Goal: Find specific page/section: Find specific page/section

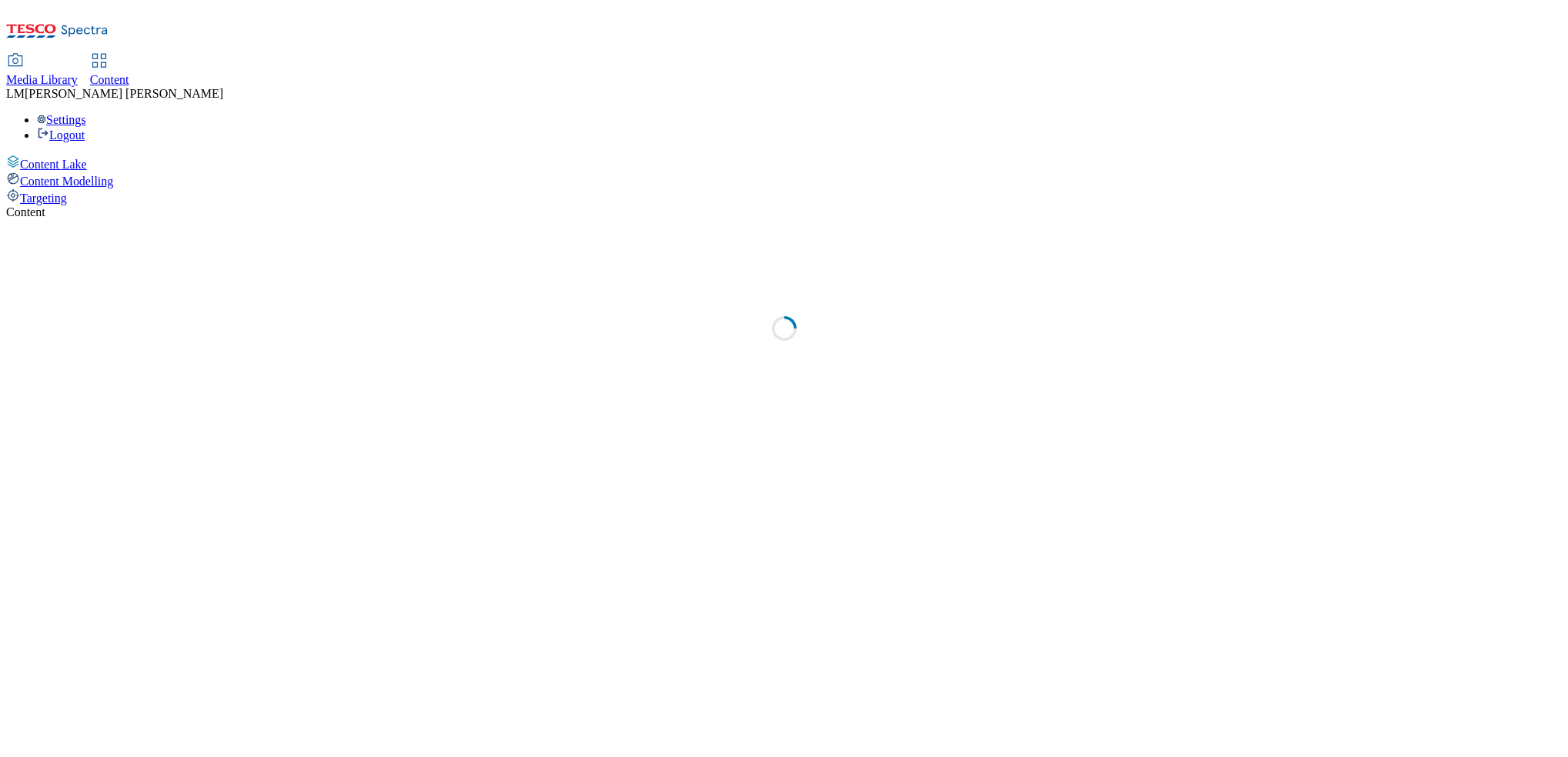
select select "ghs-uk"
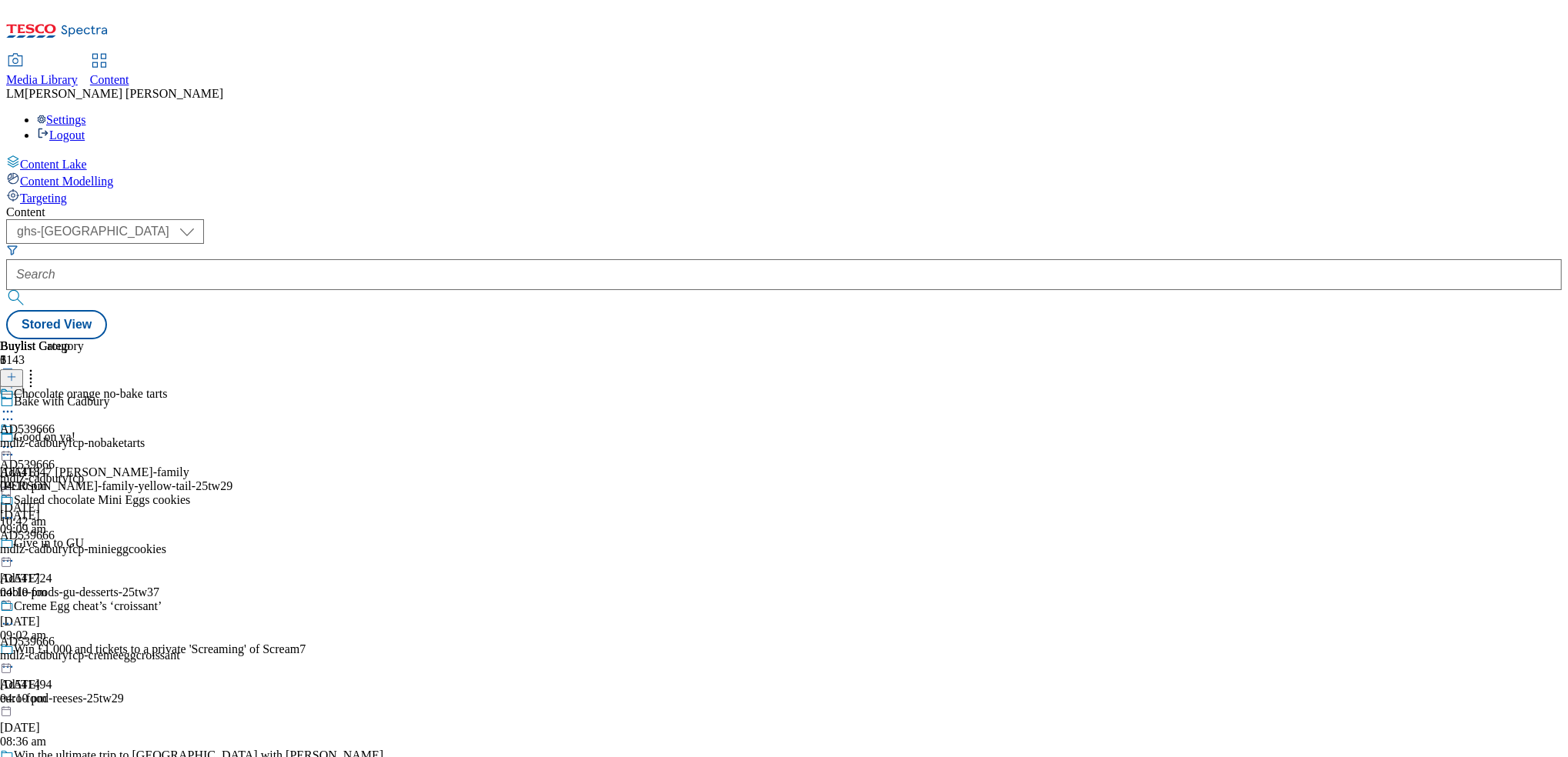
click at [1249, 339] on div "Buylist Group 6143 Bake with Cadbury Good on ya! Ad541847 casella-family casell…" at bounding box center [784, 339] width 1556 height 0
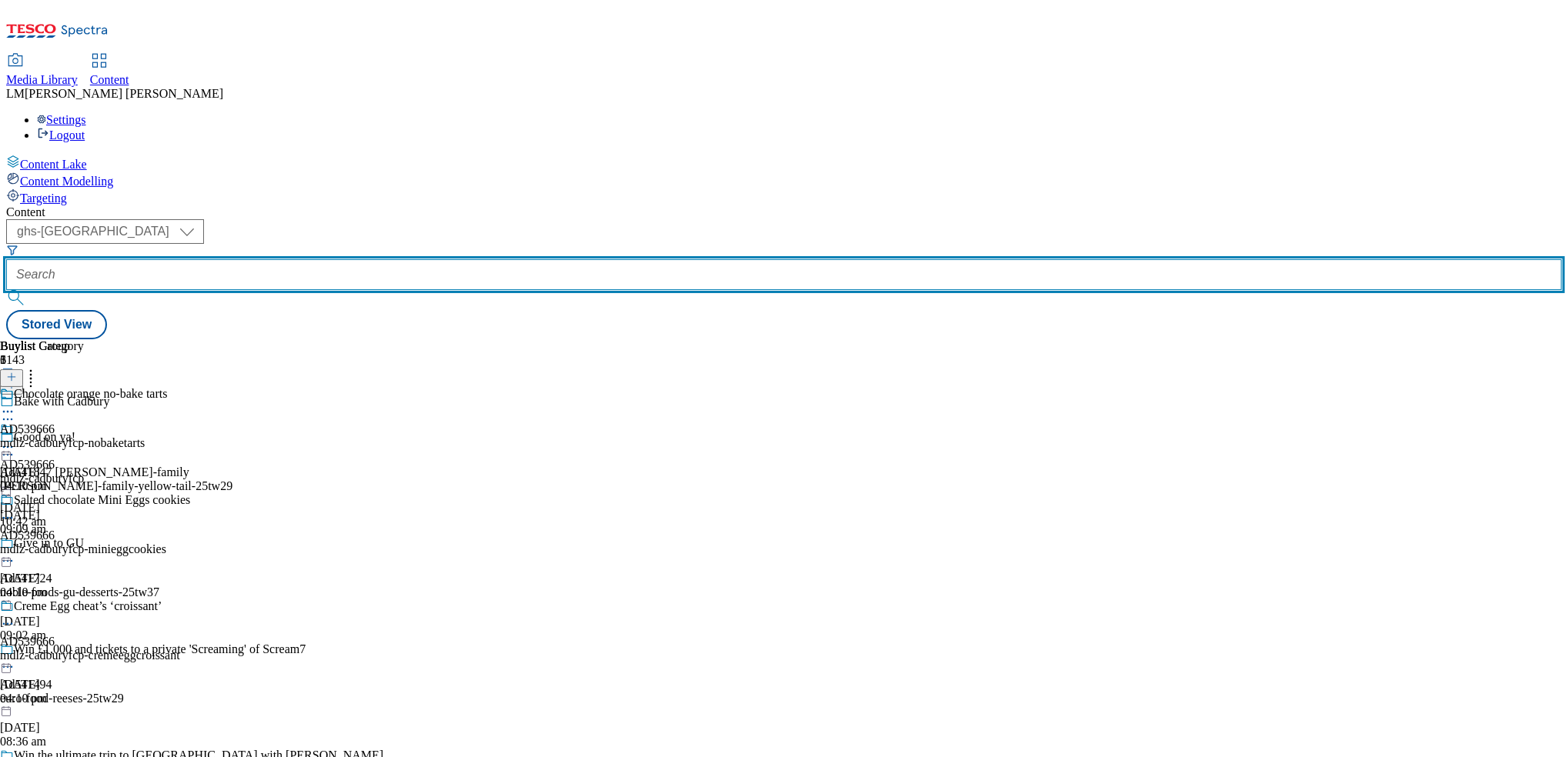
click at [362, 259] on input "text" at bounding box center [784, 275] width 1556 height 31
paste input "541738"
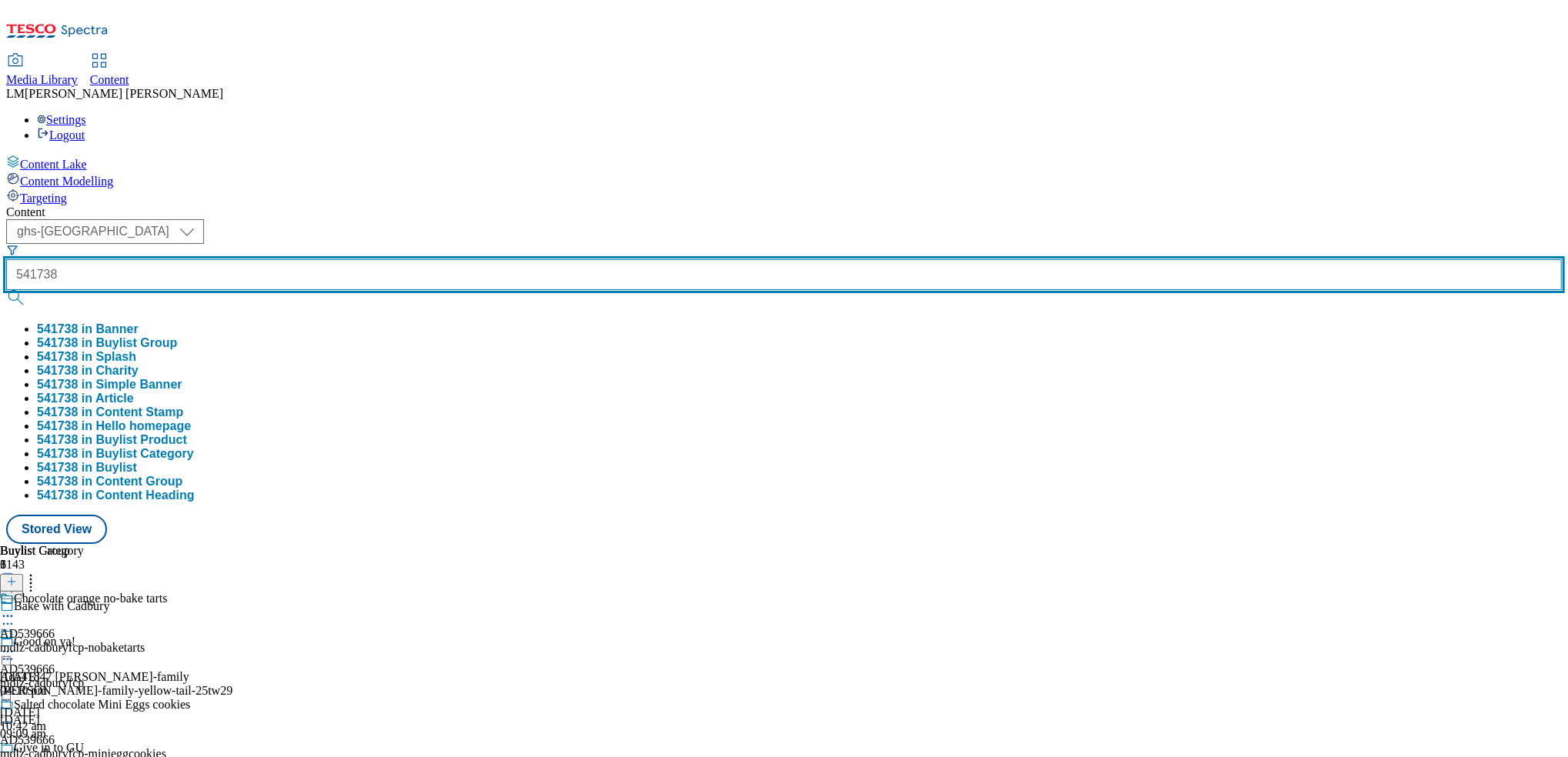
type input "541738"
click at [7, 290] on button "submit" at bounding box center [17, 298] width 21 height 15
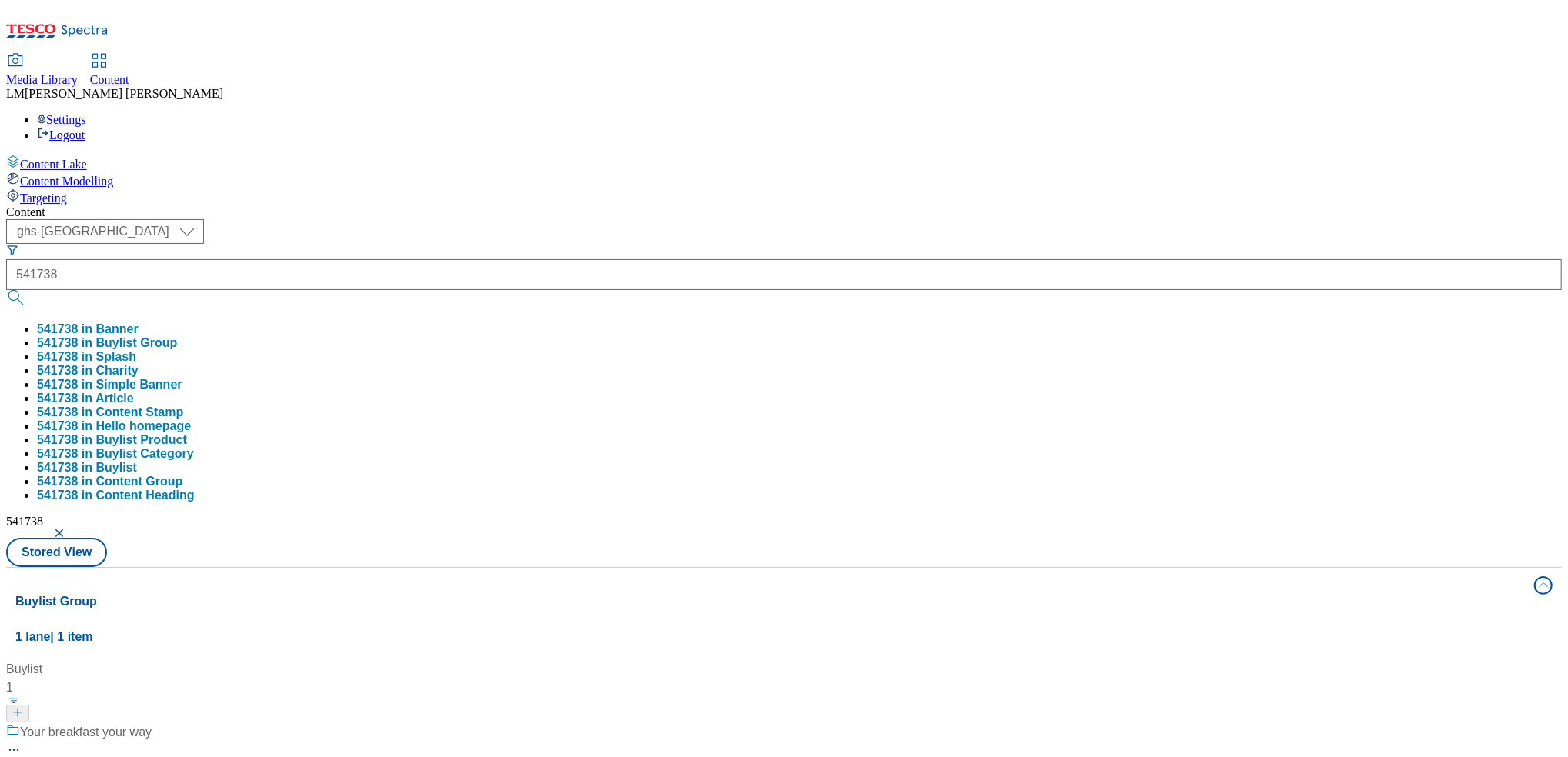
click at [753, 219] on div "( optional ) ghs-roi ghs-uk ghs-uk 541738 541738 in Banner 541738 in Buylist Gr…" at bounding box center [784, 393] width 1556 height 348
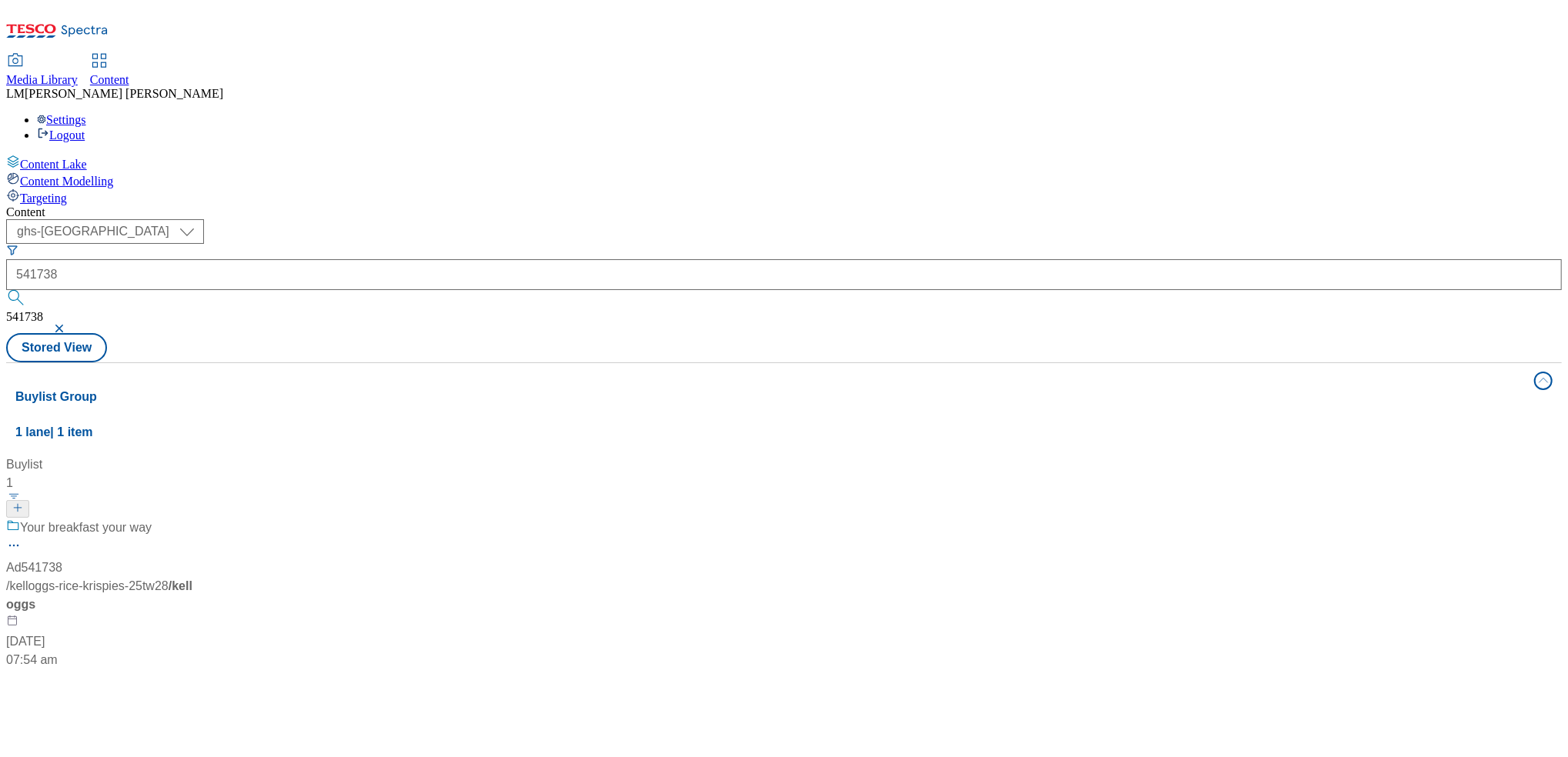
click at [198, 519] on div "Your breakfast your way Ad541738 / kelloggs-rice-krispies-25tw28 / kelloggs 3 S…" at bounding box center [103, 594] width 193 height 151
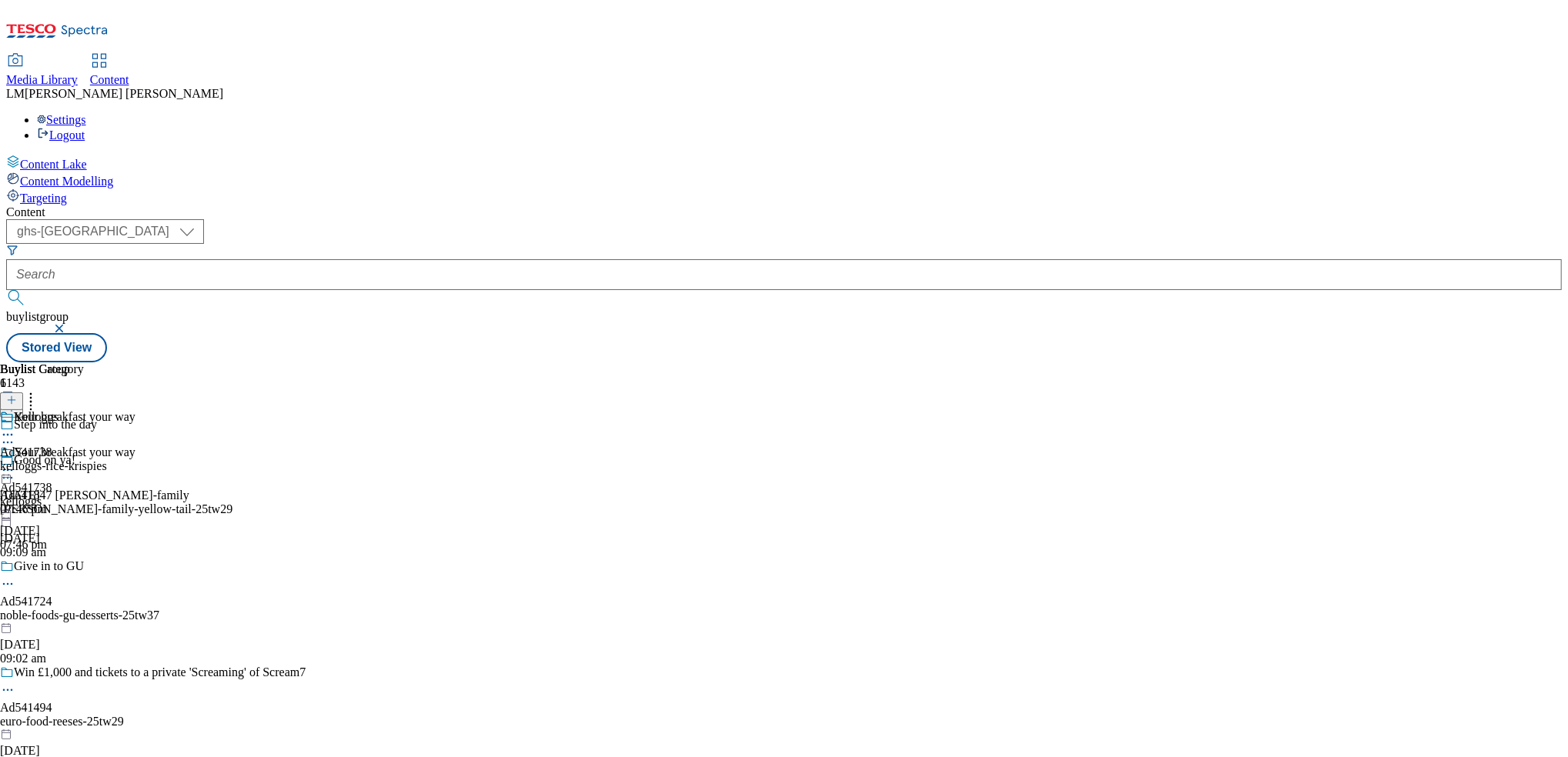
click at [16, 463] on icon at bounding box center [7, 470] width 16 height 15
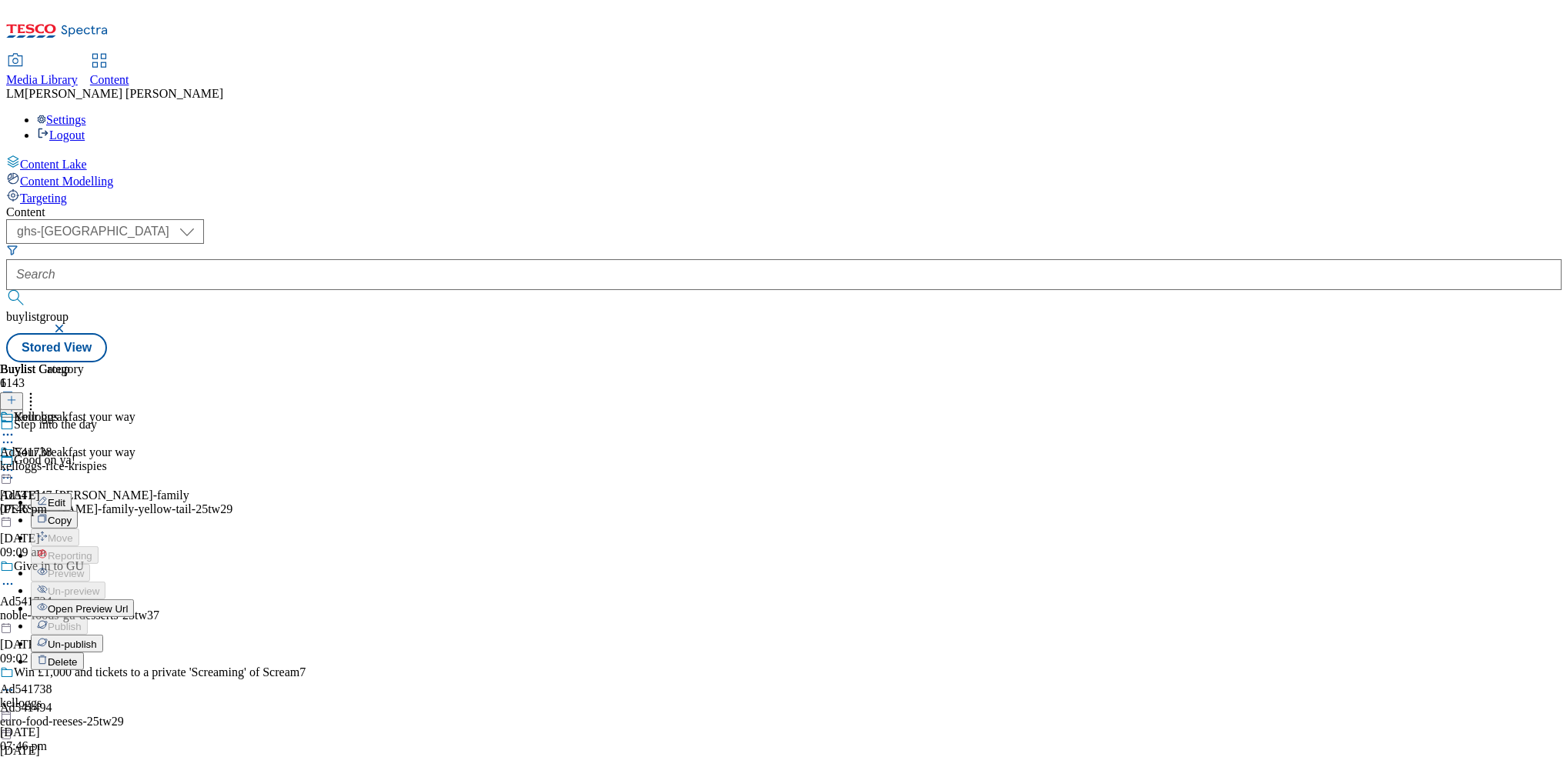
click at [128, 603] on span "Open Preview Url" at bounding box center [87, 609] width 80 height 11
